Goal: Register for event/course

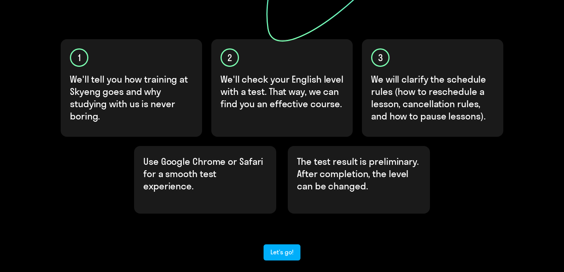
scroll to position [261, 0]
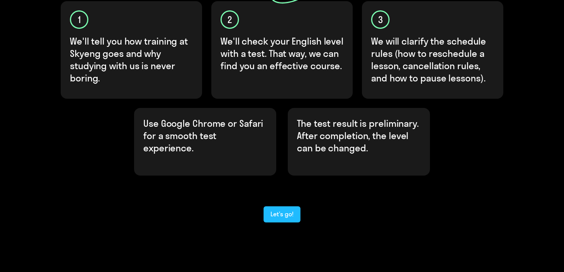
click at [236, 90] on div "Let’s go!" at bounding box center [282, 213] width 23 height 9
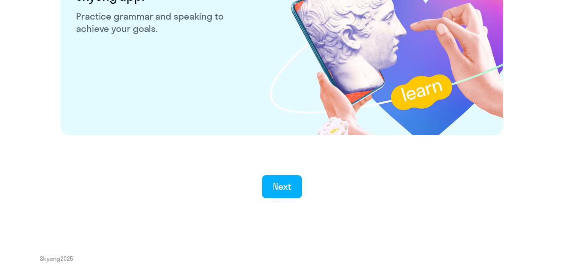
scroll to position [1510, 0]
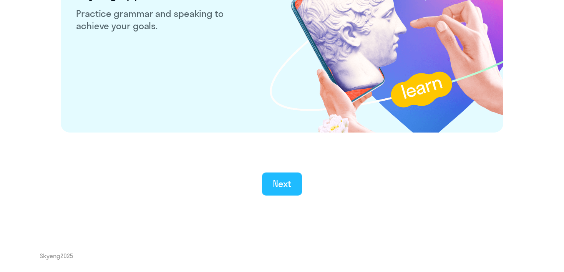
click at [236, 90] on button "Next" at bounding box center [282, 184] width 40 height 23
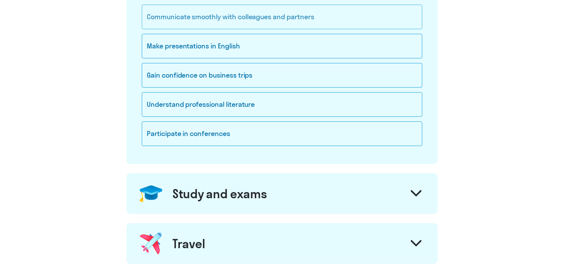
scroll to position [38, 0]
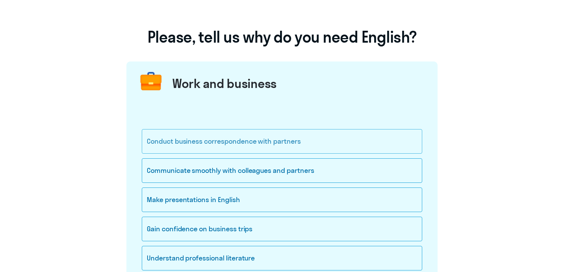
click at [236, 90] on div "Conduct business correspondence with partners" at bounding box center [282, 141] width 281 height 25
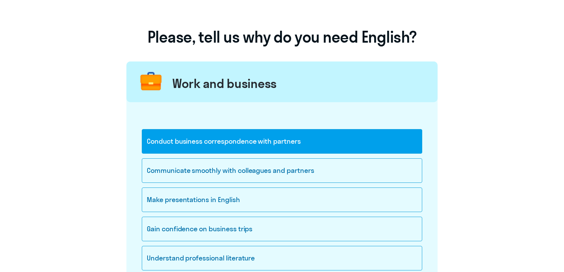
click at [236, 90] on div "Conduct business correspondence with partners" at bounding box center [282, 141] width 281 height 25
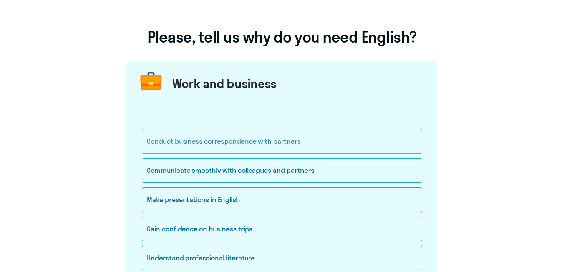
click at [236, 90] on div "Conduct business correspondence with partners" at bounding box center [282, 141] width 281 height 25
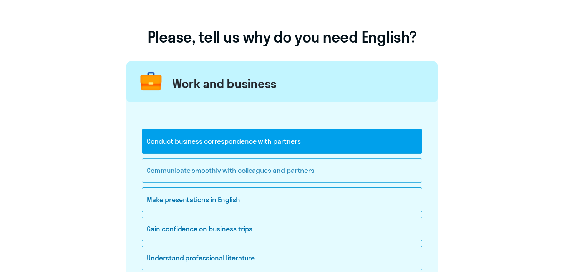
click at [236, 90] on div "Communicate smoothly with colleagues and partners" at bounding box center [282, 170] width 281 height 25
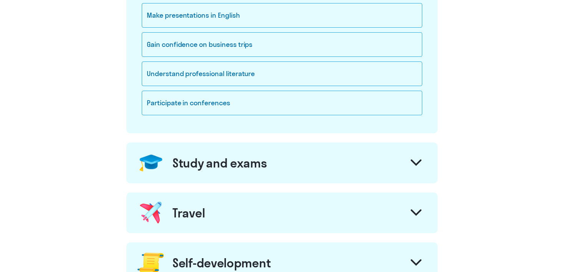
scroll to position [308, 0]
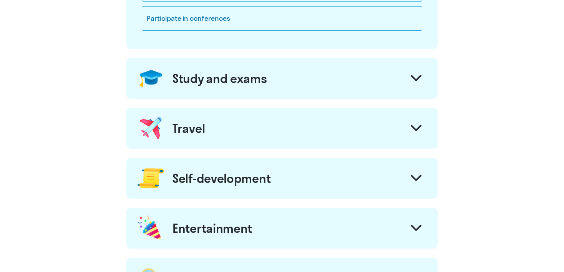
click at [236, 86] on div "Study and exams" at bounding box center [281, 78] width 311 height 41
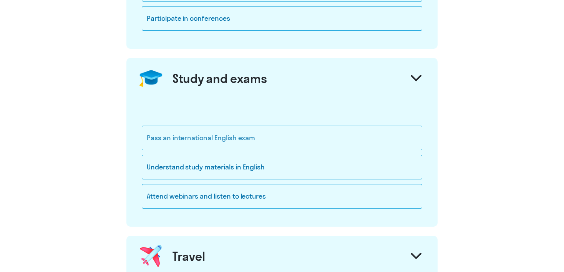
click at [223, 90] on div "Pass an international English exam" at bounding box center [282, 138] width 281 height 25
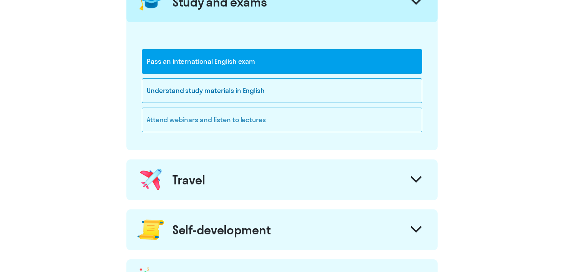
scroll to position [384, 0]
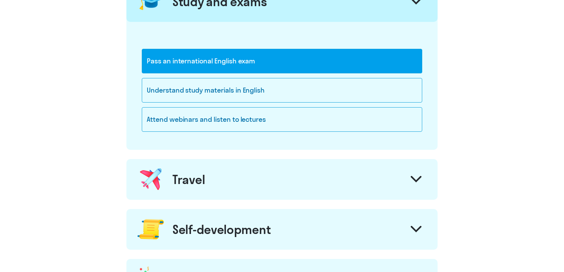
click at [236, 90] on div "Travel" at bounding box center [281, 179] width 311 height 41
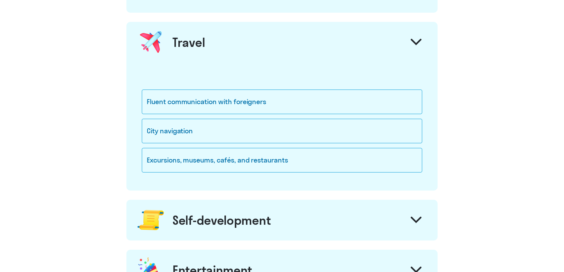
scroll to position [538, 0]
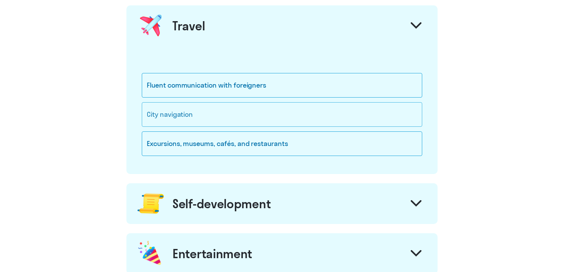
click at [174, 90] on div "City navigation" at bounding box center [282, 114] width 281 height 25
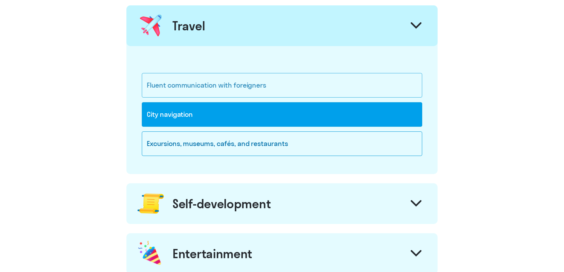
click at [183, 83] on div "Fluent communication with foreigners" at bounding box center [282, 85] width 281 height 25
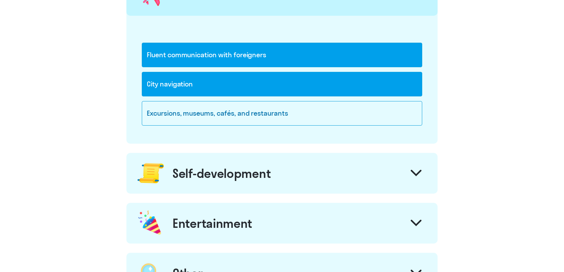
scroll to position [615, 0]
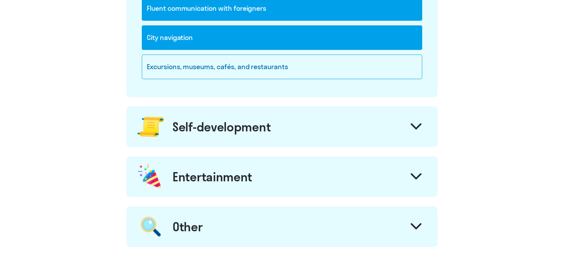
click at [236, 90] on div "Self-development" at bounding box center [281, 126] width 311 height 41
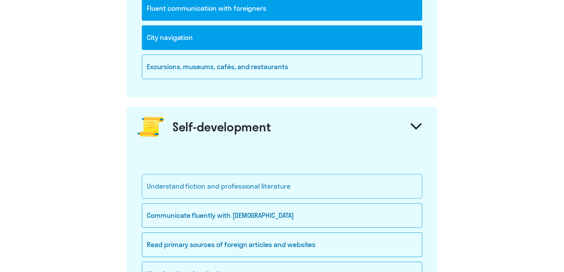
click at [232, 90] on div "Understand fiction and professional literature" at bounding box center [282, 186] width 281 height 25
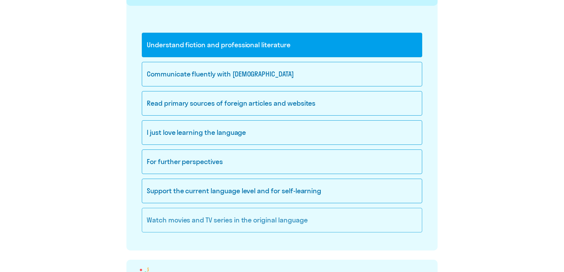
scroll to position [769, 0]
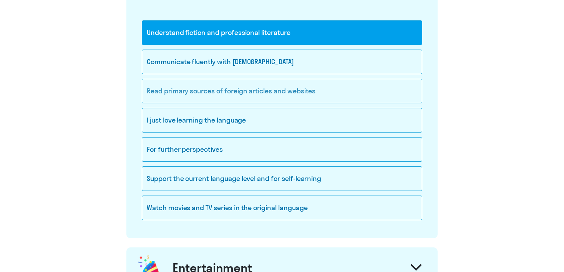
click at [236, 90] on div "Read primary sources of foreign articles and websites" at bounding box center [282, 91] width 281 height 25
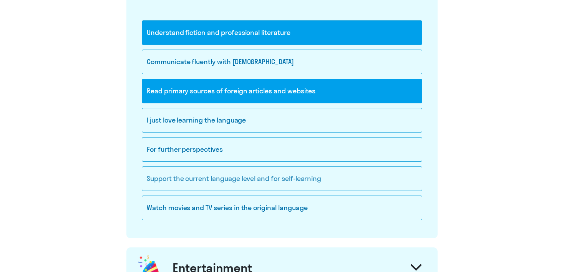
click at [233, 90] on div "Support the current language level and for self-learning" at bounding box center [282, 178] width 281 height 25
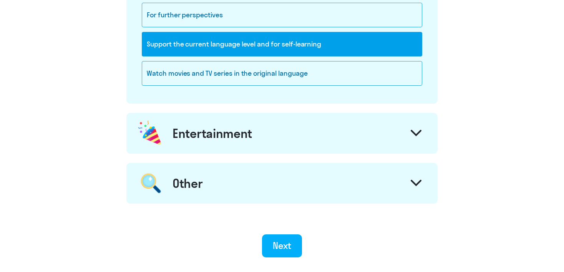
scroll to position [923, 0]
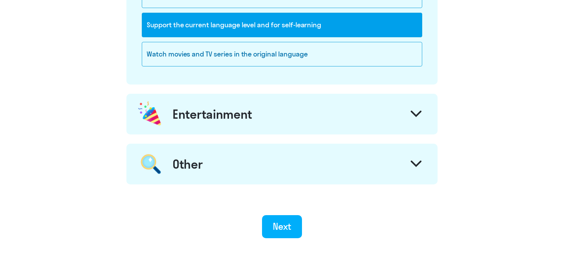
click at [236, 90] on div "Entertainment" at bounding box center [281, 114] width 311 height 41
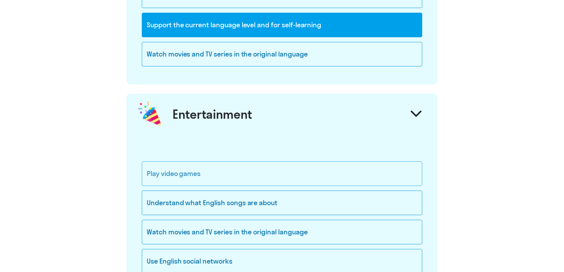
click at [226, 90] on div "Play video games" at bounding box center [282, 173] width 281 height 25
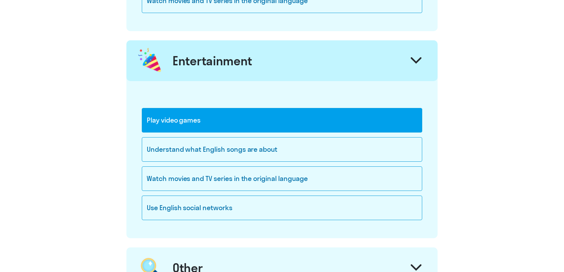
scroll to position [999, 0]
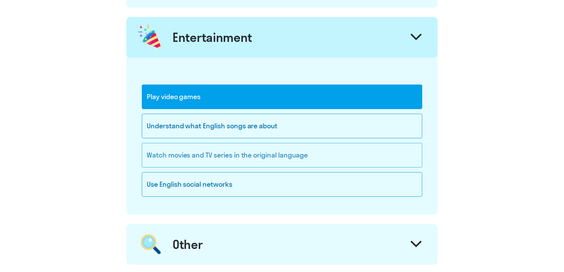
click at [236, 90] on div "Watch movies and TV series in the original language" at bounding box center [282, 155] width 281 height 25
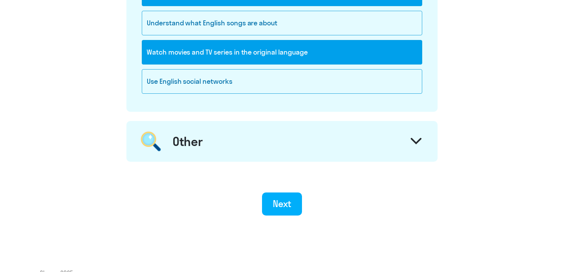
scroll to position [1115, 0]
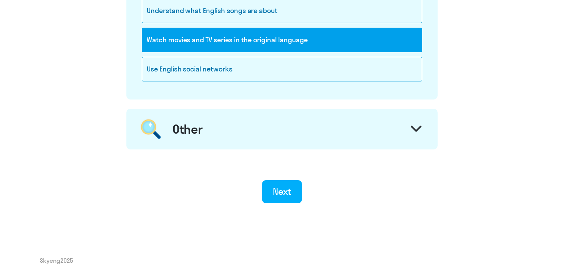
click at [236, 90] on div "Other" at bounding box center [281, 129] width 311 height 41
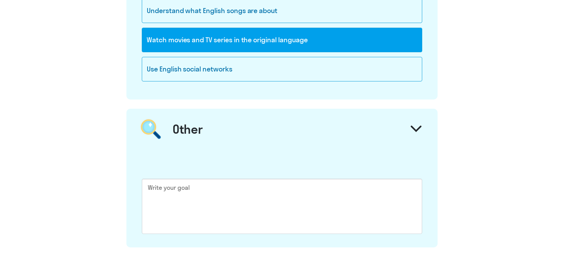
scroll to position [1214, 0]
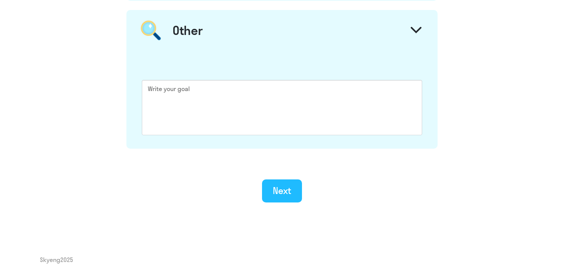
click at [236, 90] on div "Next" at bounding box center [282, 191] width 19 height 12
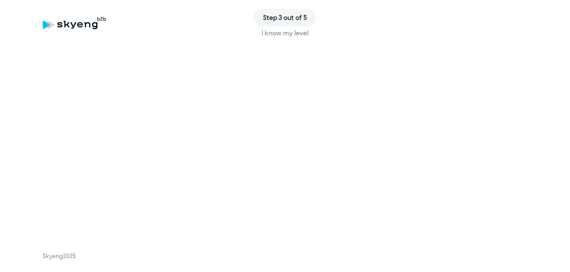
click at [143, 90] on div "Step 3 out of 5 I know my level Skyeng 2025" at bounding box center [285, 136] width 570 height 272
click at [133, 90] on div "Step 3 out of 5 I know my level Skyeng 2025" at bounding box center [285, 136] width 570 height 272
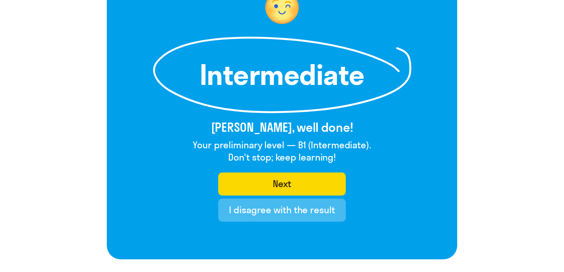
scroll to position [38, 0]
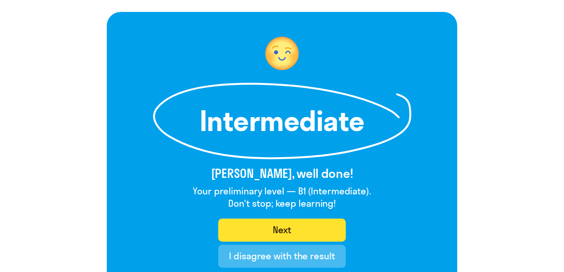
click at [236, 90] on button "Next" at bounding box center [281, 230] width 127 height 23
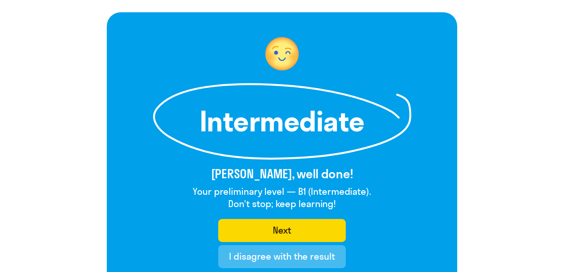
scroll to position [115, 0]
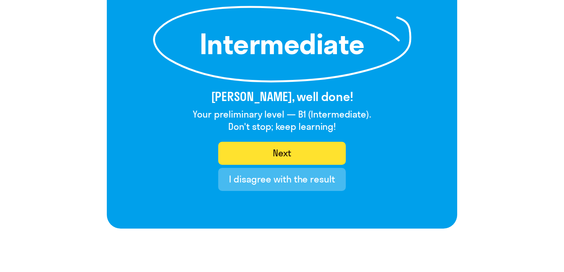
click at [236, 90] on div "Next" at bounding box center [282, 153] width 19 height 12
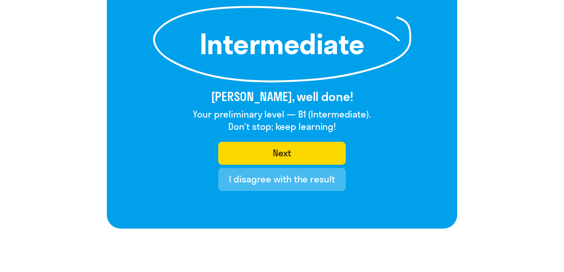
scroll to position [0, 0]
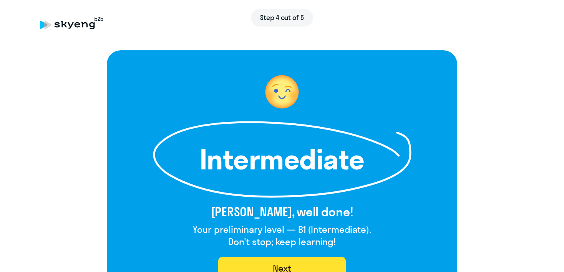
click at [236, 90] on button "Next" at bounding box center [281, 268] width 127 height 23
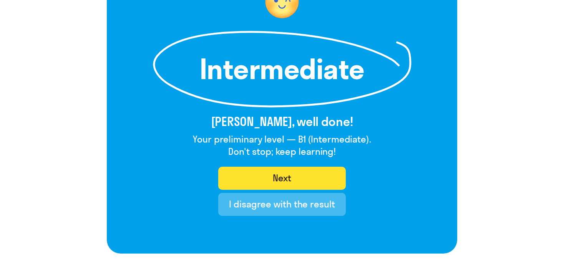
scroll to position [148, 0]
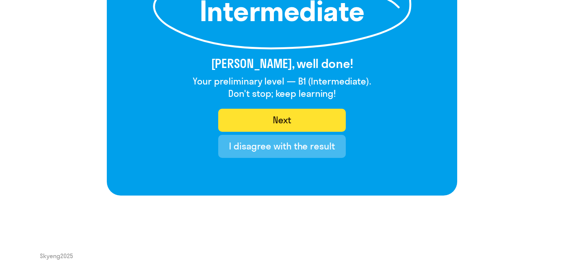
click at [236, 90] on button "Next" at bounding box center [281, 120] width 127 height 23
click at [236, 90] on div "Next" at bounding box center [282, 120] width 19 height 12
click at [236, 90] on button "Next" at bounding box center [281, 120] width 127 height 23
click at [236, 90] on div "Next" at bounding box center [282, 120] width 19 height 12
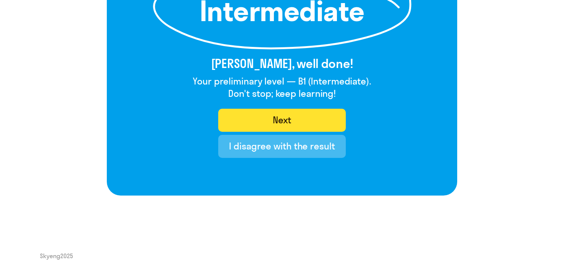
click at [236, 90] on div "Next" at bounding box center [282, 120] width 19 height 12
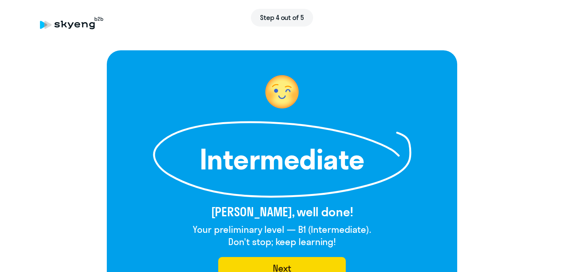
click at [236, 20] on span "Step 4 out of 5" at bounding box center [282, 18] width 44 height 10
